Goal: Task Accomplishment & Management: Manage account settings

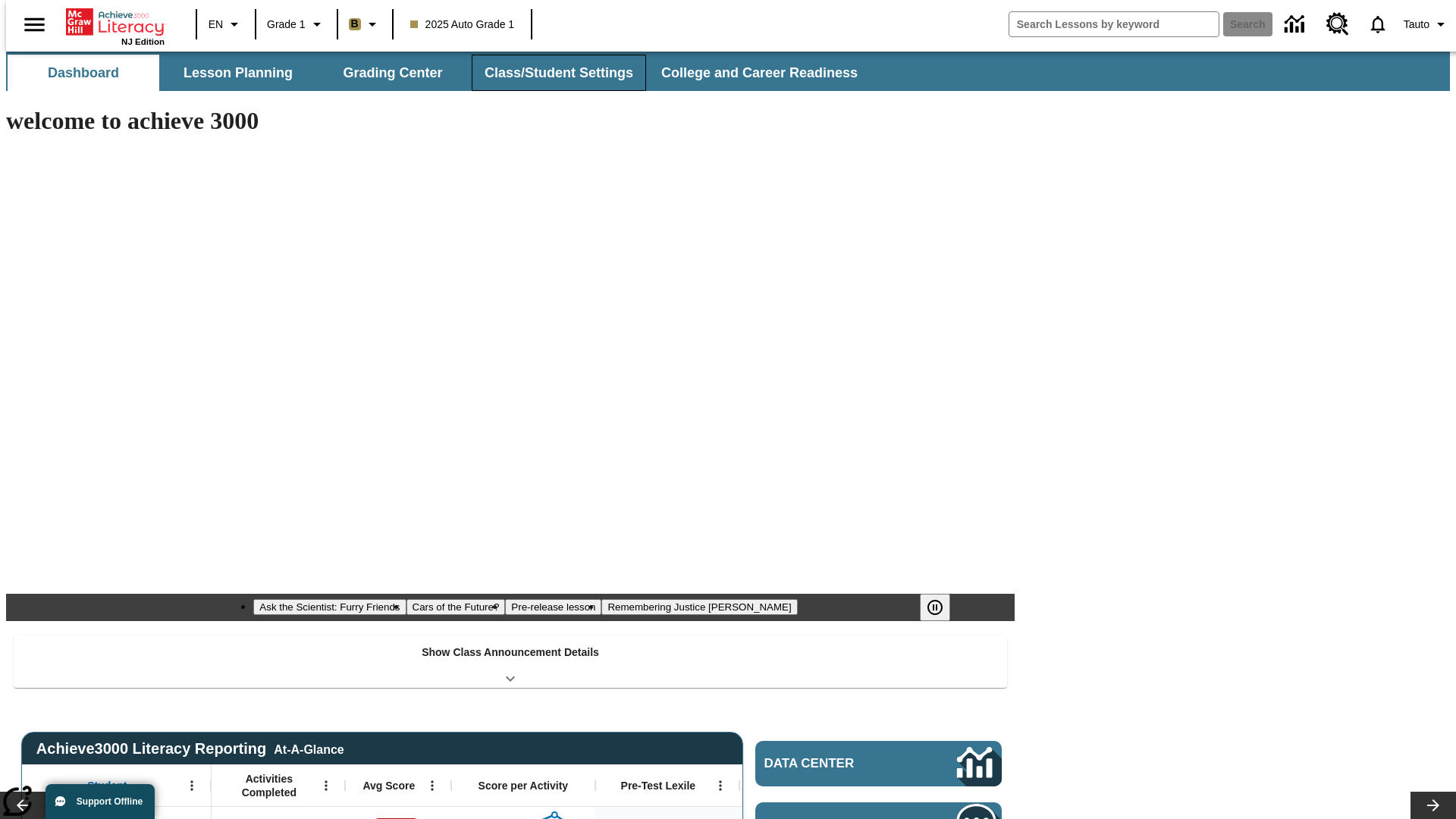
click at [551, 73] on button "Class/Student Settings" at bounding box center [559, 73] width 175 height 36
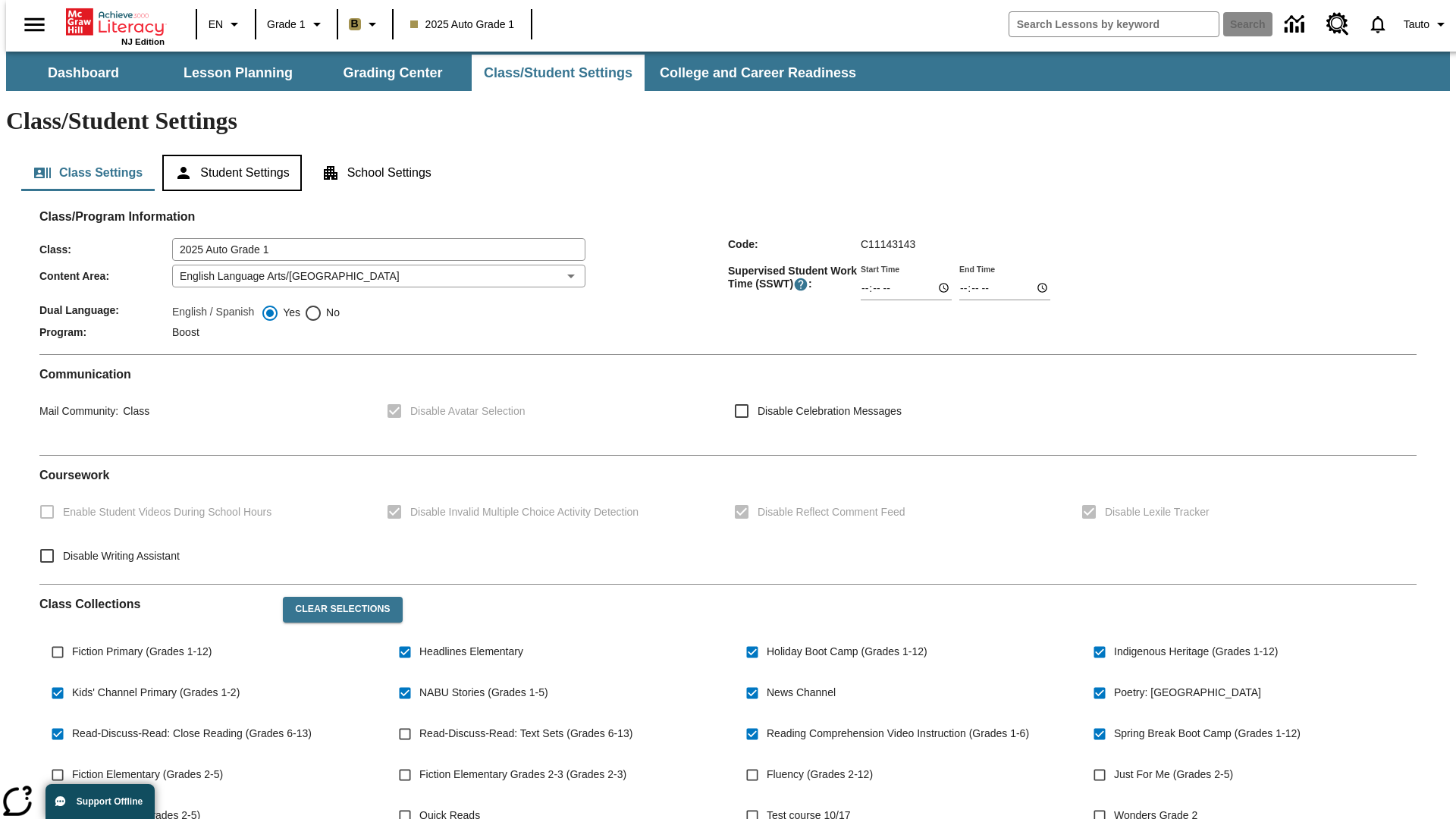
click at [228, 155] on button "Student Settings" at bounding box center [231, 173] width 139 height 36
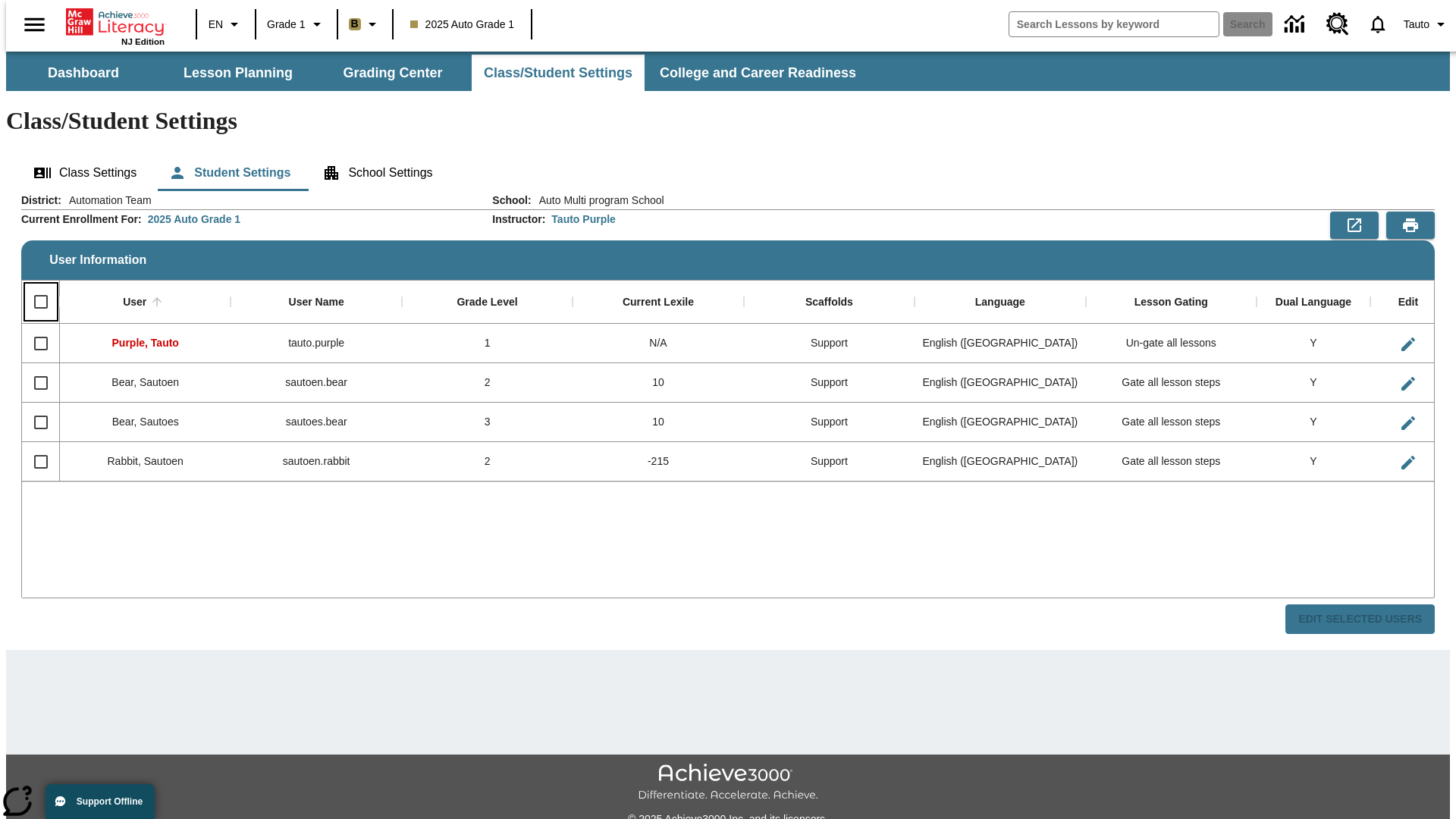
click at [35, 286] on input "Select all rows" at bounding box center [40, 301] width 32 height 32
checkbox input "true"
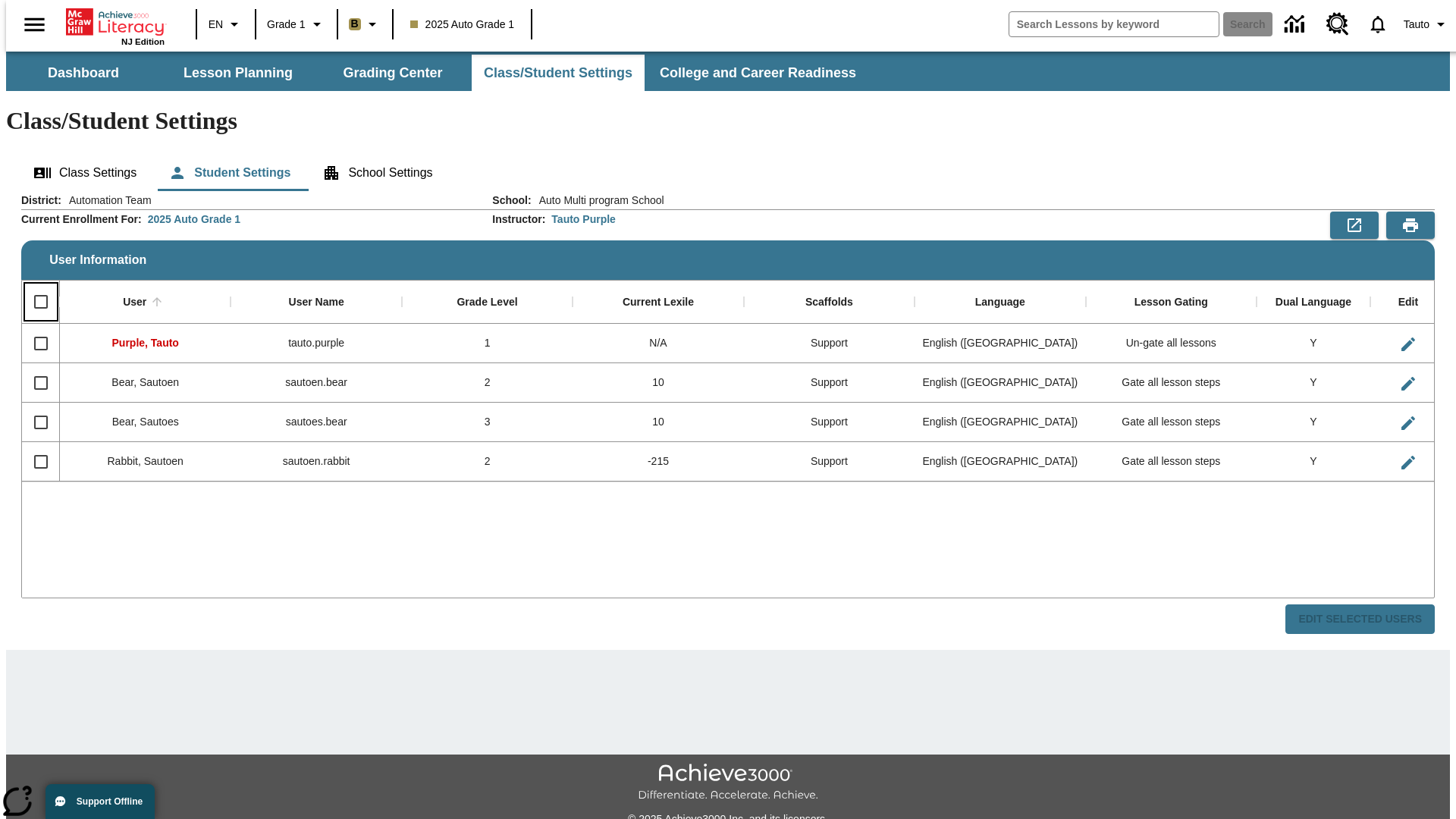
checkbox input "true"
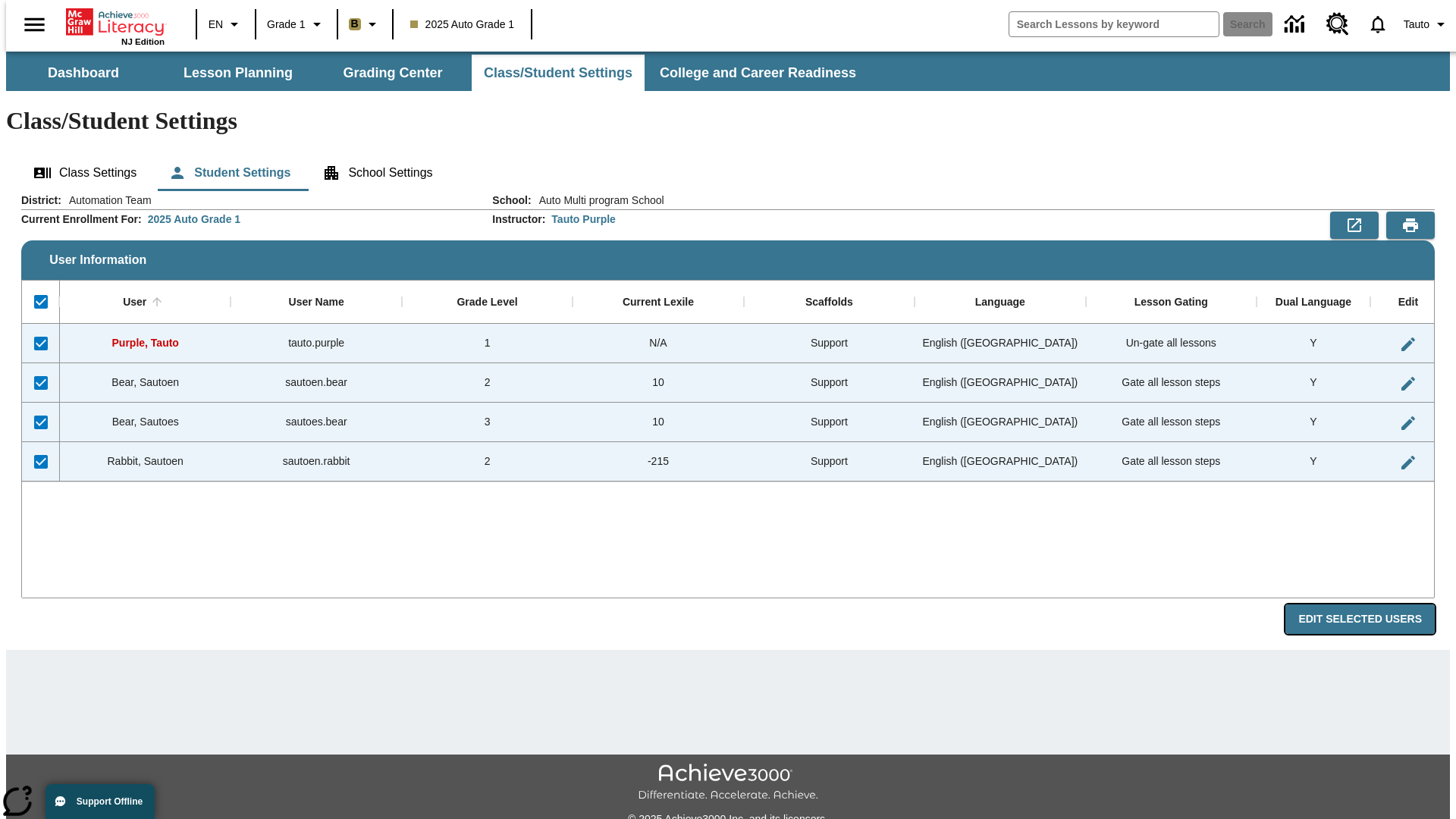
click at [1372, 605] on button "Edit Selected Users" at bounding box center [1360, 619] width 150 height 30
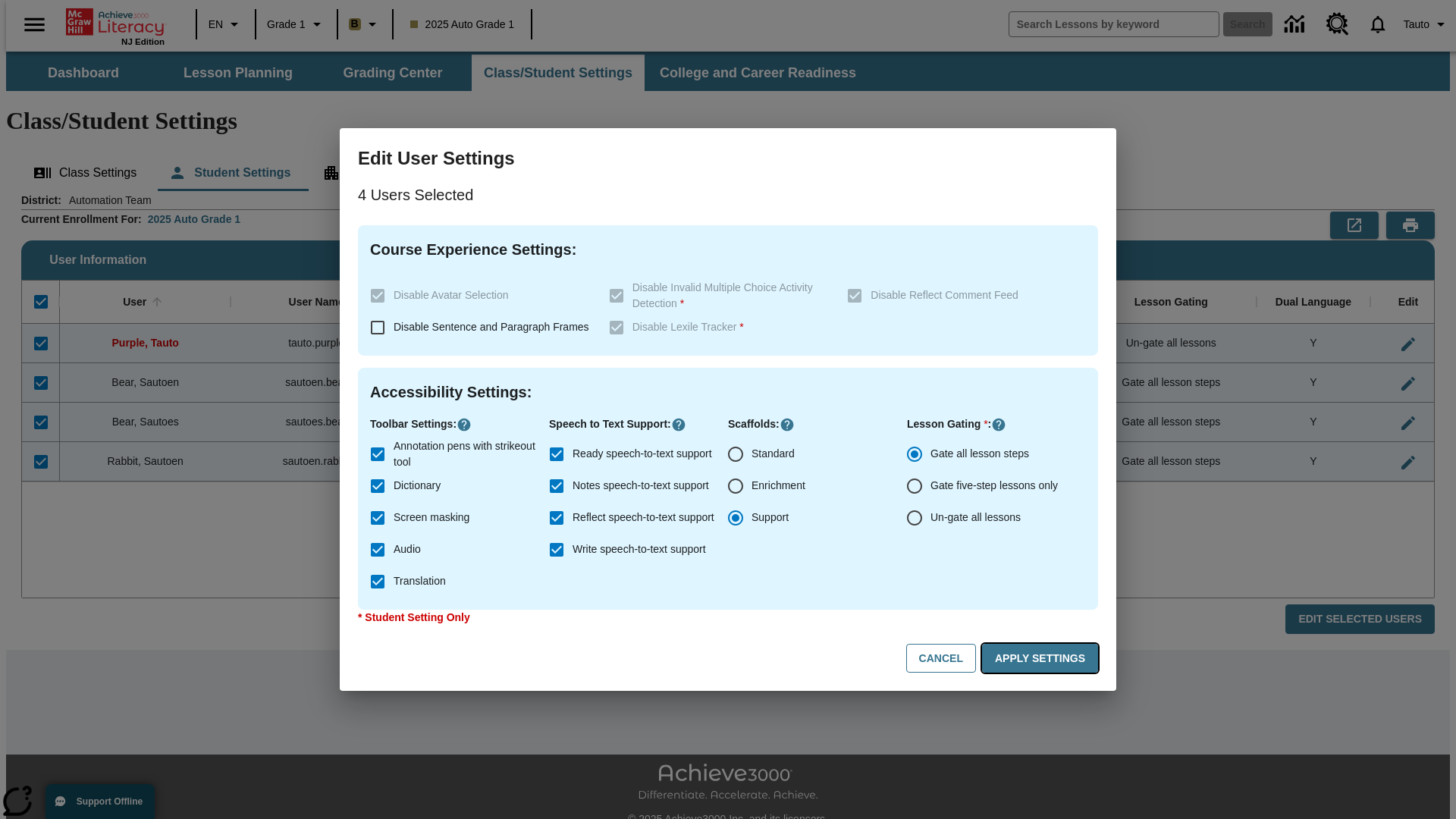
click at [1042, 659] on button "Apply Settings" at bounding box center [1039, 659] width 116 height 30
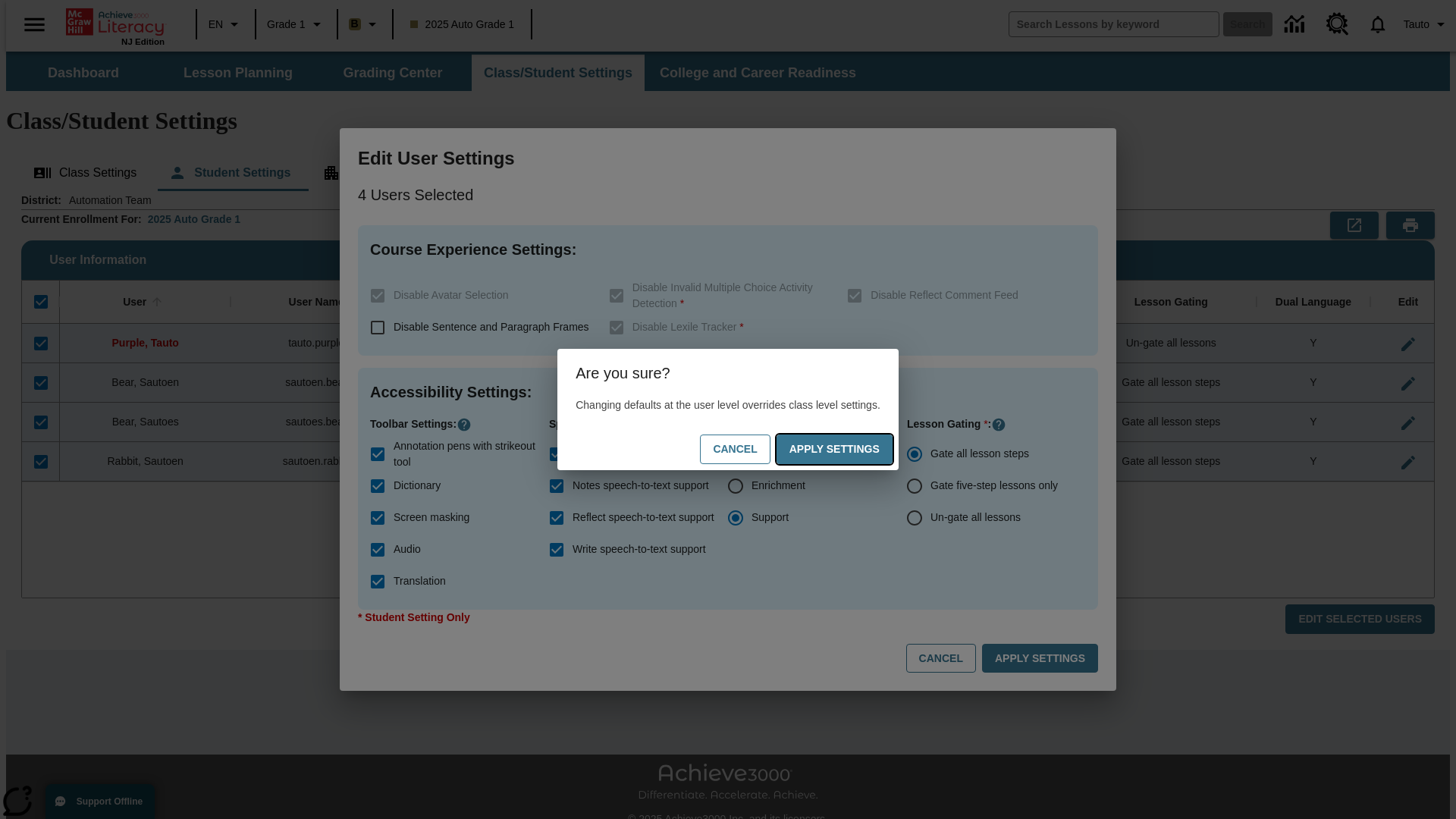
click at [849, 449] on button "Apply Settings" at bounding box center [834, 449] width 116 height 30
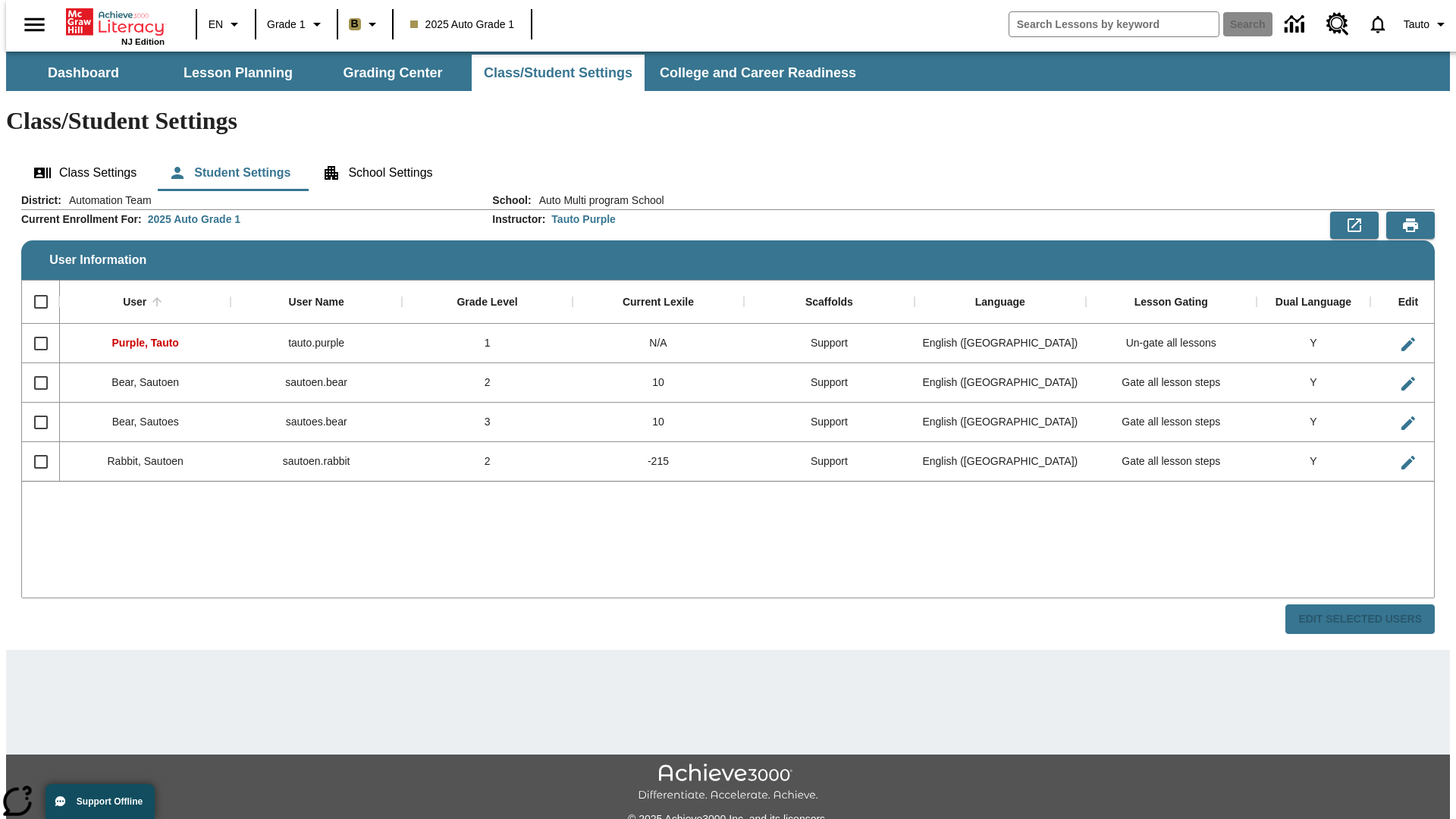
checkbox input "false"
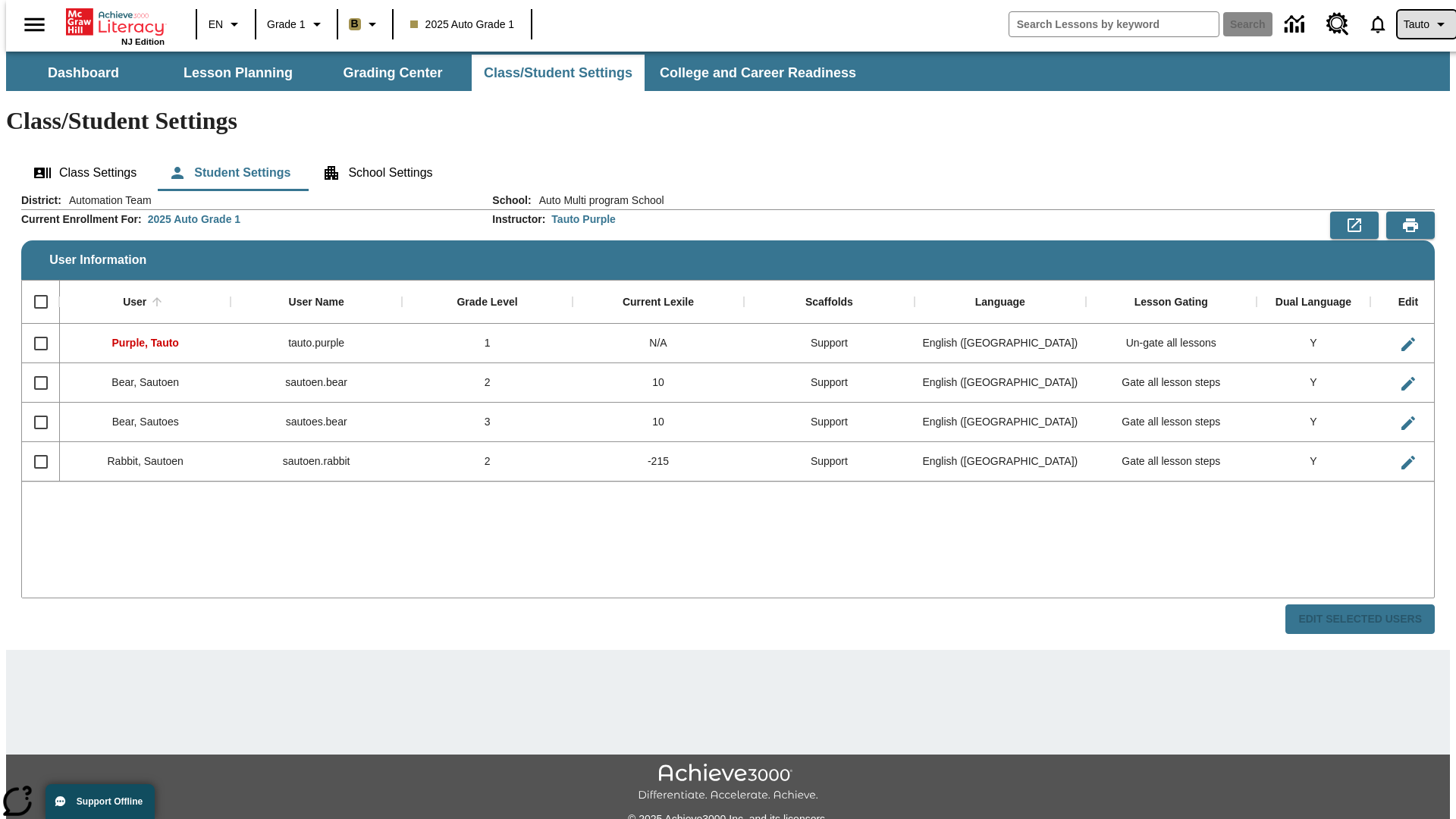
click at [1419, 24] on span "Tauto" at bounding box center [1416, 24] width 26 height 16
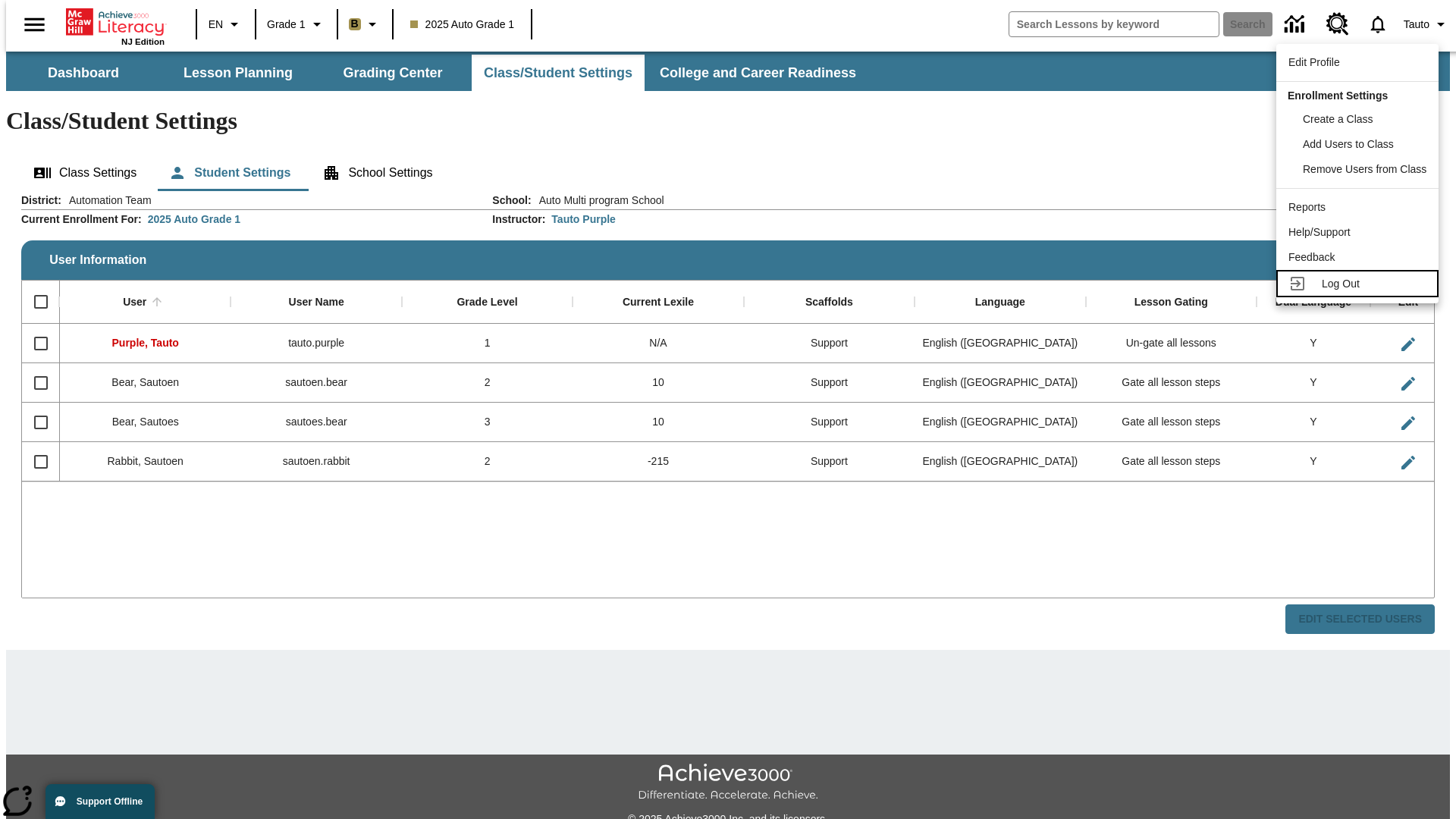
click at [1359, 283] on span "Log Out" at bounding box center [1340, 283] width 37 height 12
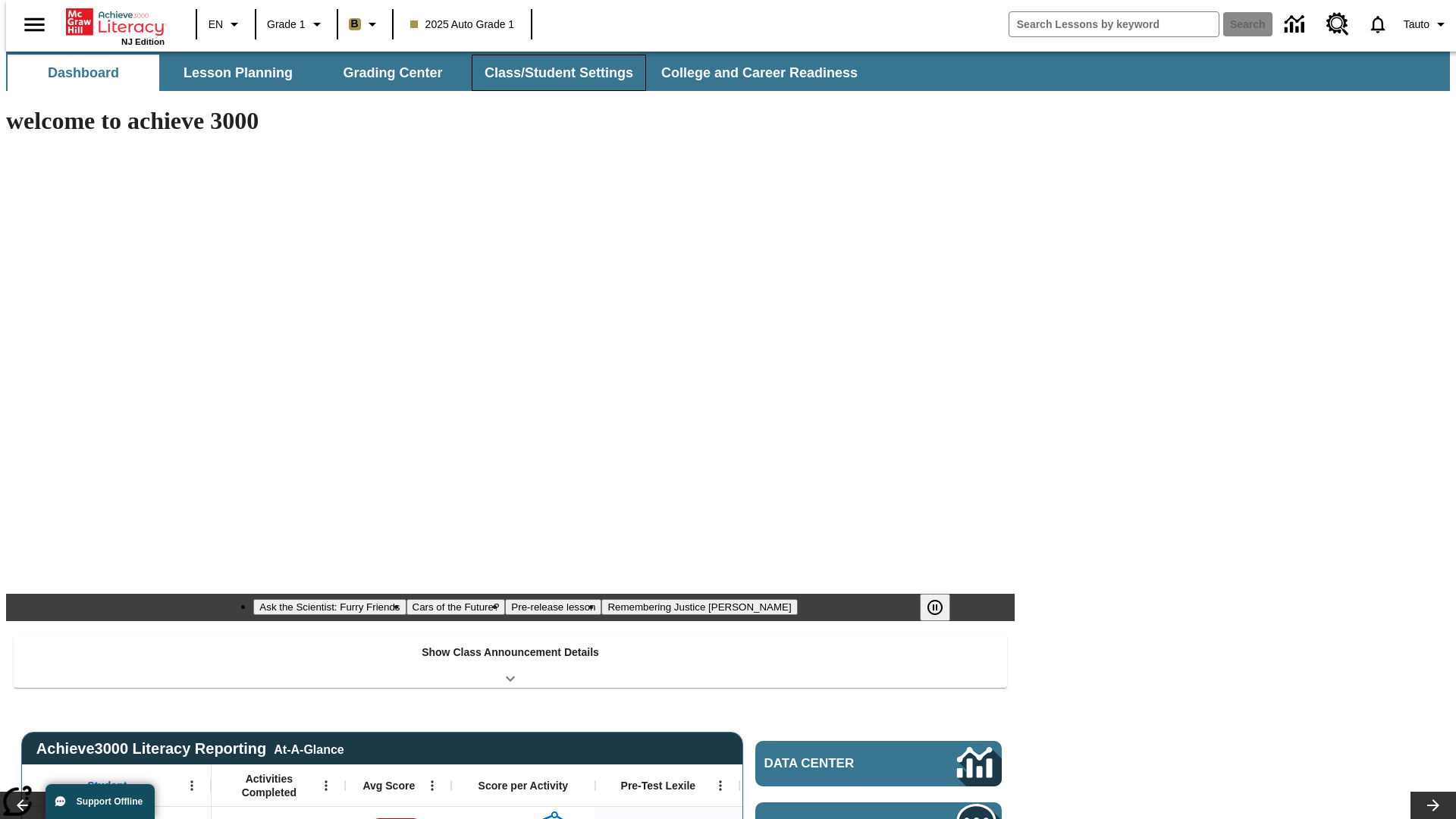
click at [551, 73] on button "Class/Student Settings" at bounding box center [559, 73] width 175 height 36
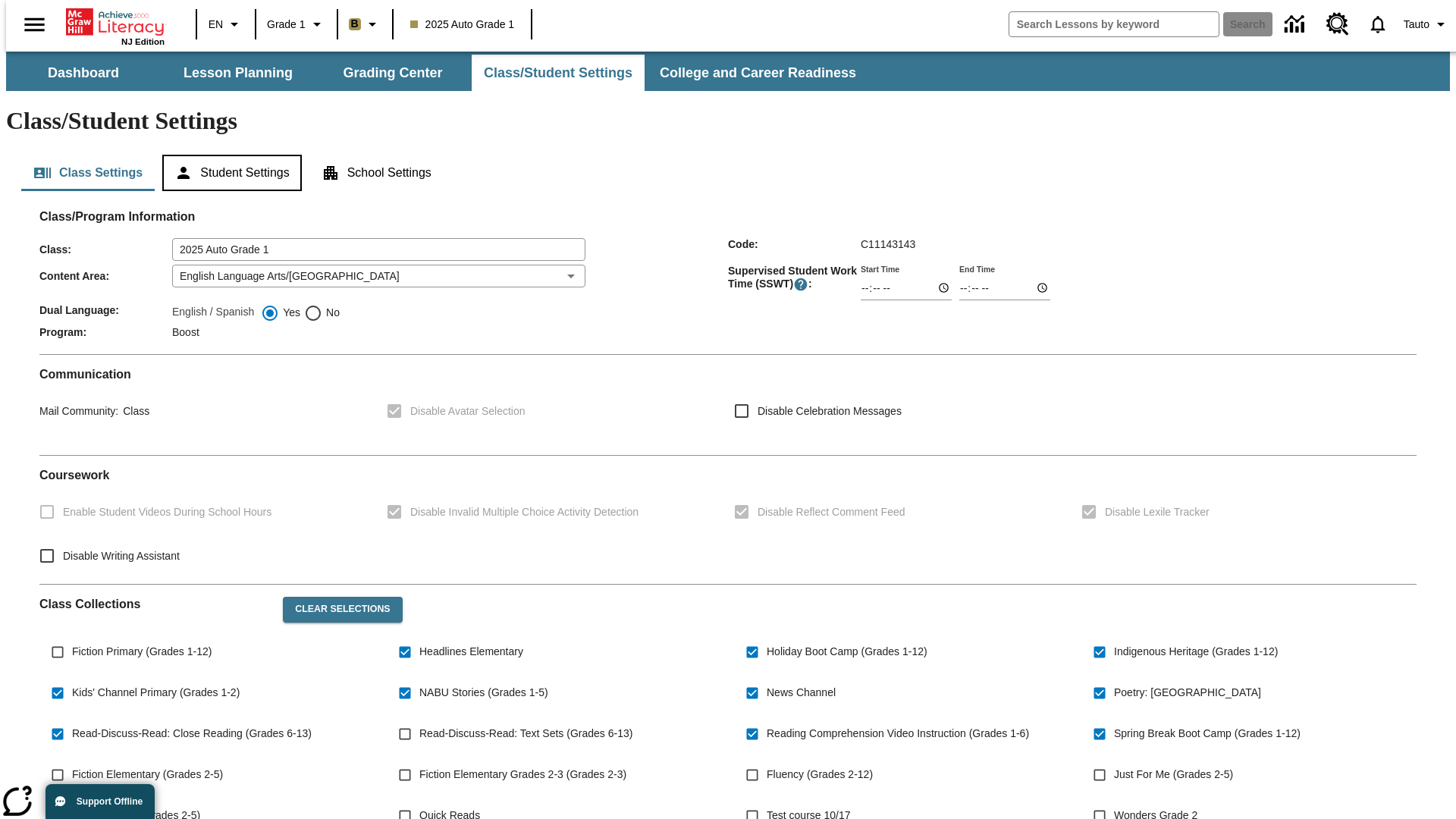
click at [228, 155] on button "Student Settings" at bounding box center [231, 173] width 139 height 36
